Goal: Share content

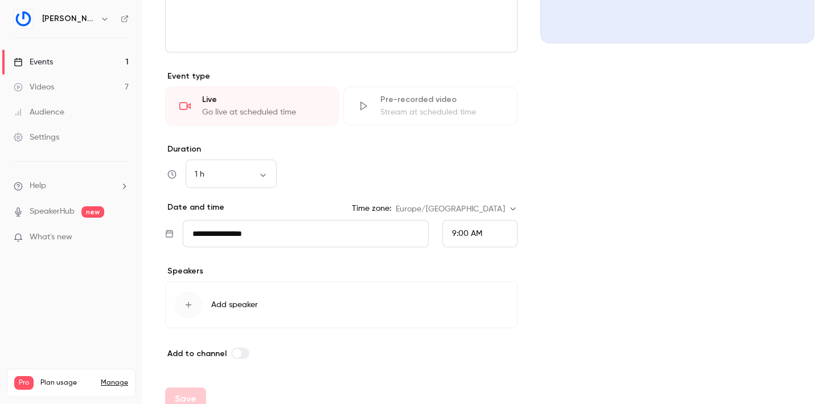
scroll to position [228, 0]
click at [81, 58] on link "Events 1" at bounding box center [71, 62] width 142 height 25
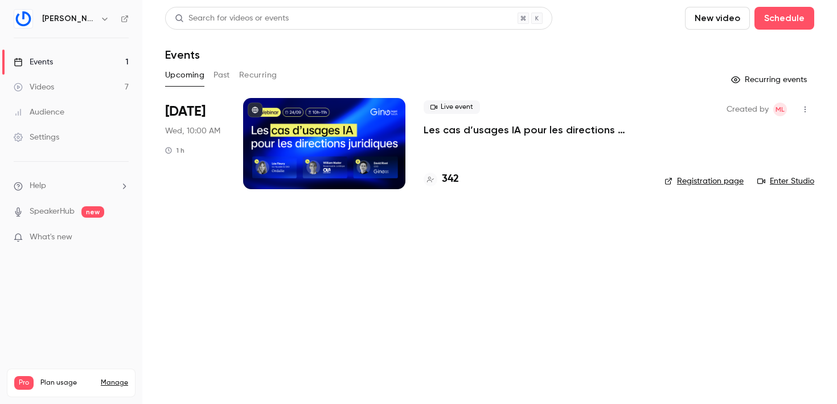
click at [386, 152] on div at bounding box center [324, 143] width 162 height 91
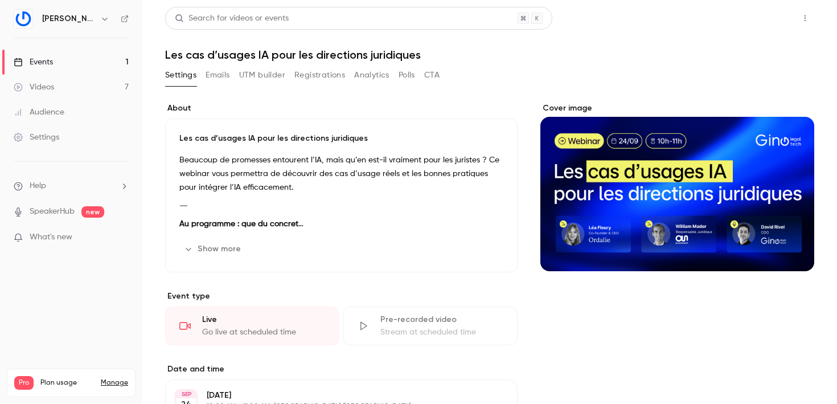
click at [557, 17] on button "Share" at bounding box center [764, 18] width 45 height 23
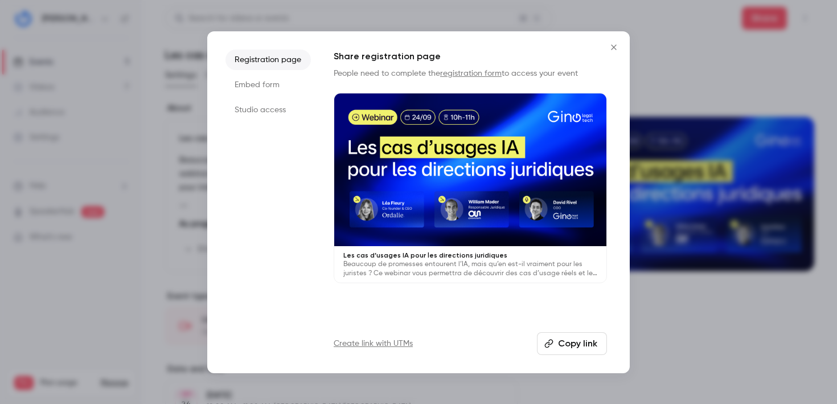
click at [278, 108] on li "Studio access" at bounding box center [267, 110] width 85 height 20
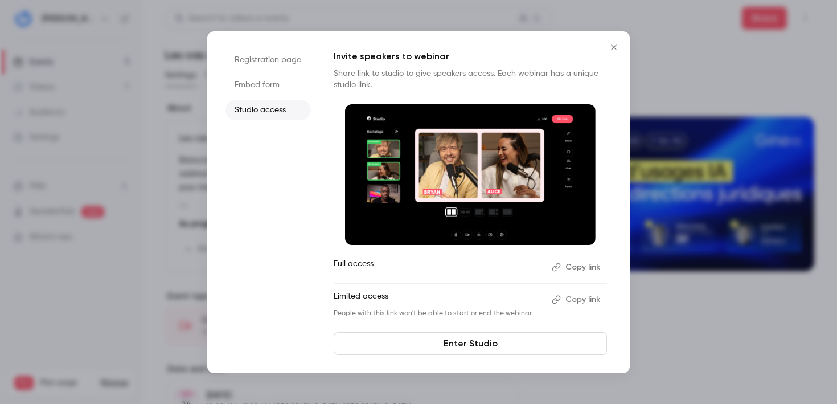
click at [557, 268] on button "Copy link" at bounding box center [577, 299] width 60 height 18
